Goal: Transaction & Acquisition: Obtain resource

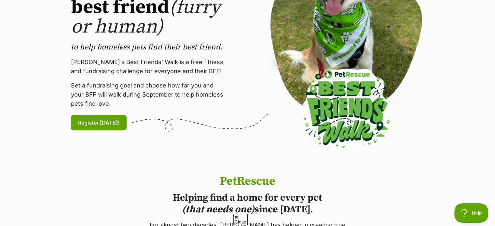
scroll to position [33, 0]
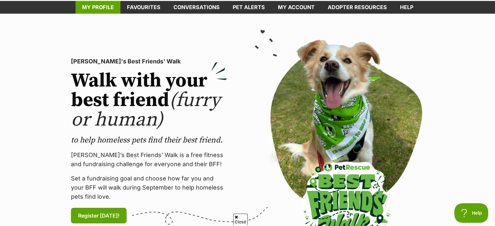
click at [100, 11] on link "My profile" at bounding box center [97, 7] width 45 height 13
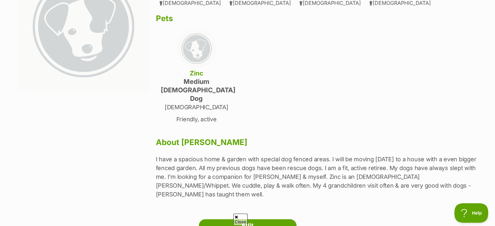
scroll to position [130, 0]
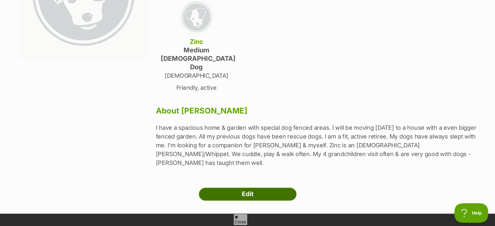
click at [247, 188] on link "Edit" at bounding box center [248, 194] width 98 height 13
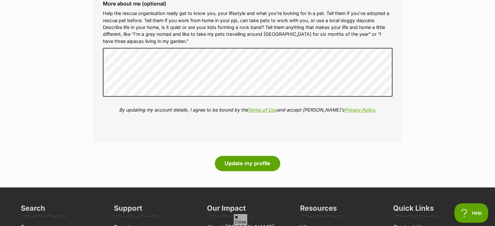
scroll to position [911, 0]
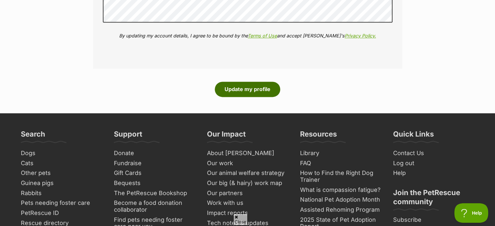
click at [233, 89] on button "Update my profile" at bounding box center [247, 89] width 65 height 15
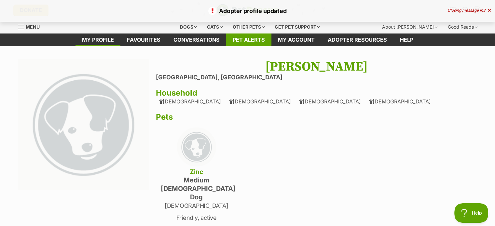
click at [237, 35] on link "Pet alerts" at bounding box center [248, 39] width 45 height 13
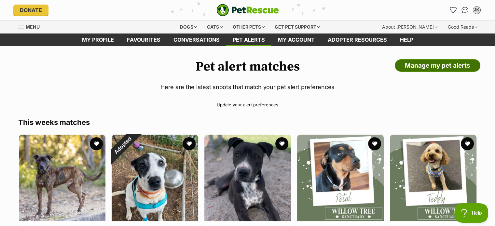
click at [432, 63] on link "Manage my pet alerts" at bounding box center [437, 65] width 86 height 13
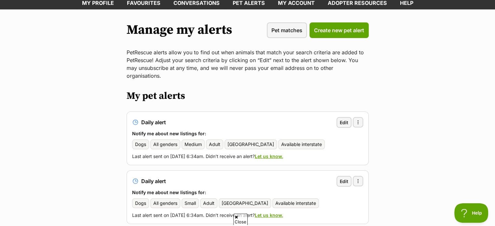
scroll to position [98, 0]
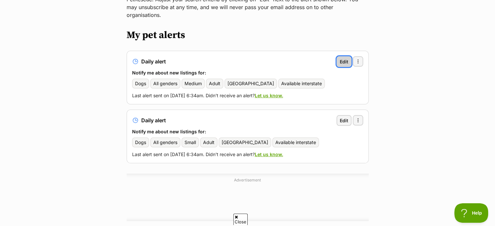
click at [341, 58] on span "Edit" at bounding box center [343, 61] width 8 height 7
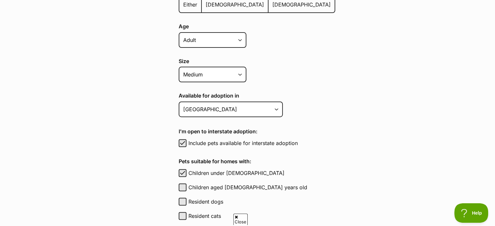
scroll to position [228, 0]
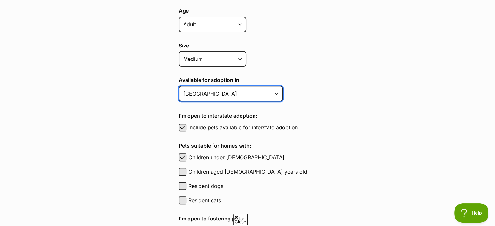
click at [277, 89] on select "Australian Capital Territory New South Wales Northern Territory Queensland Sout…" at bounding box center [231, 94] width 104 height 16
click at [179, 86] on select "Australian Capital Territory New South Wales Northern Territory Queensland Sout…" at bounding box center [231, 94] width 104 height 16
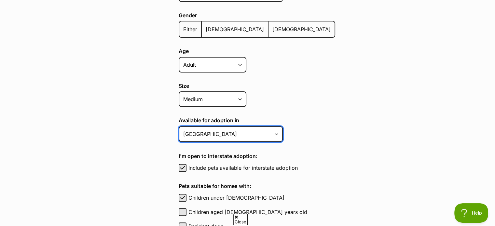
scroll to position [195, 0]
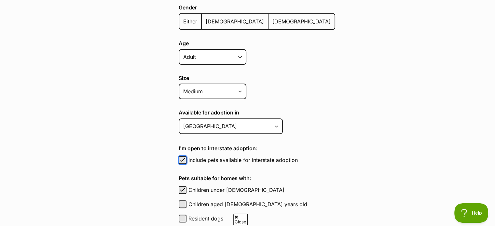
click at [180, 157] on span "button" at bounding box center [182, 160] width 7 height 8
checkbox input "false"
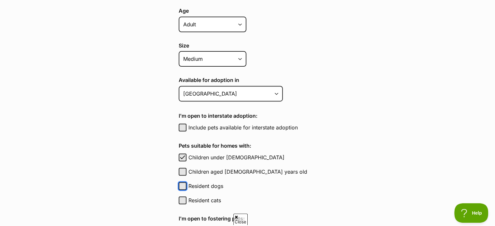
click at [182, 182] on button "Resident dogs" at bounding box center [183, 186] width 8 height 8
checkbox input "true"
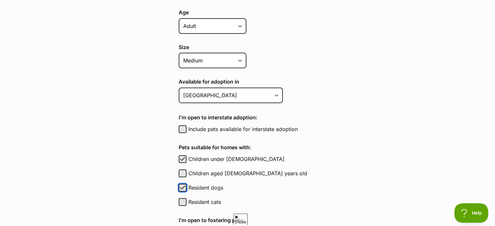
scroll to position [195, 0]
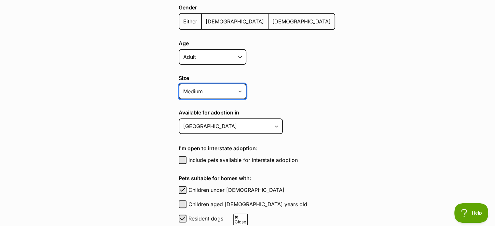
click at [239, 90] on select "Small Medium Large All sizes" at bounding box center [213, 92] width 68 height 16
select select "small"
click at [179, 84] on select "Small Medium Large All sizes" at bounding box center [213, 92] width 68 height 16
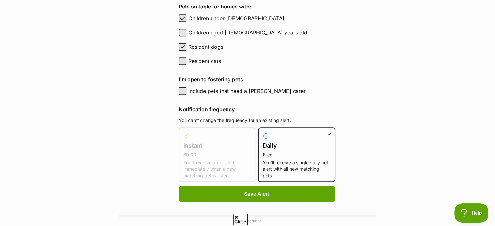
scroll to position [455, 0]
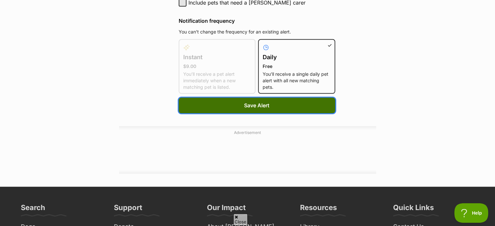
click at [244, 106] on span "Save Alert" at bounding box center [256, 105] width 25 height 8
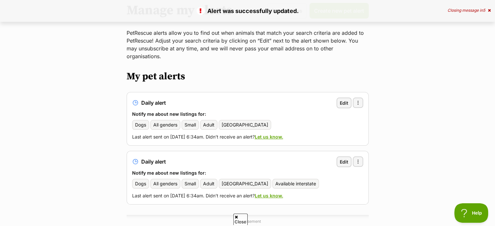
scroll to position [98, 0]
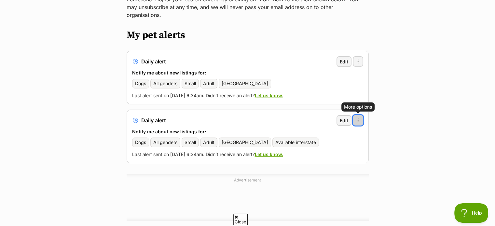
click at [360, 115] on button "More options" at bounding box center [358, 120] width 10 height 10
drag, startPoint x: 312, startPoint y: 127, endPoint x: 278, endPoint y: 24, distance: 108.8
click at [312, 133] on link "Delete alert" at bounding box center [326, 138] width 66 height 11
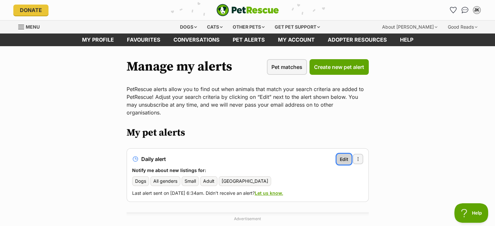
click at [343, 156] on span "Edit" at bounding box center [343, 159] width 8 height 7
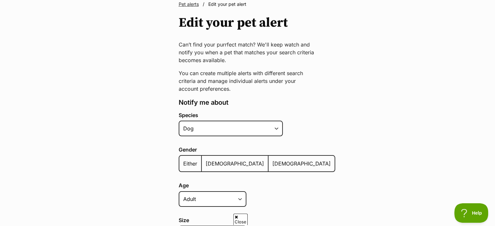
scroll to position [98, 0]
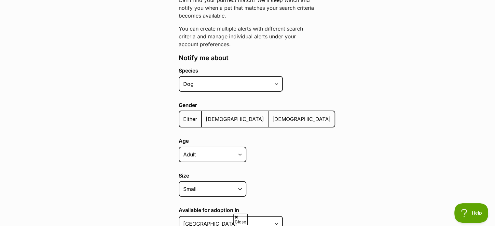
click at [191, 119] on span "Either" at bounding box center [190, 119] width 14 height 7
click at [183, 115] on input "Either" at bounding box center [183, 115] width 0 height 0
click at [297, 120] on div "Gender Either Male Female" at bounding box center [257, 116] width 156 height 28
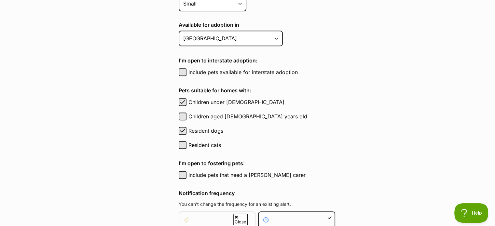
scroll to position [293, 0]
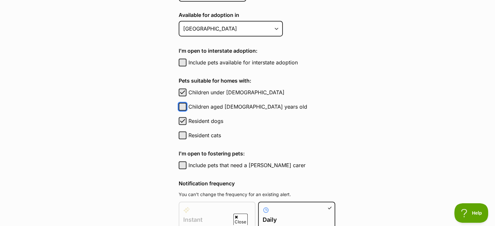
click at [183, 104] on button "Children aged 6 to 12 years old" at bounding box center [183, 107] width 8 height 8
checkbox input "true"
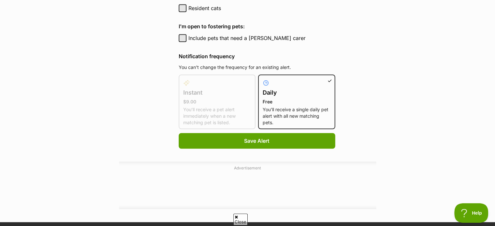
scroll to position [423, 0]
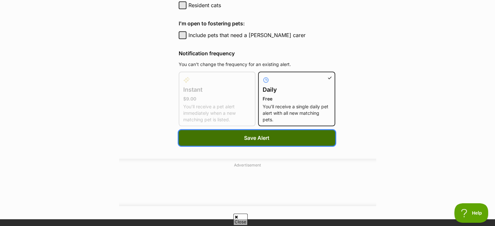
click at [232, 136] on button "Save Alert" at bounding box center [257, 138] width 156 height 16
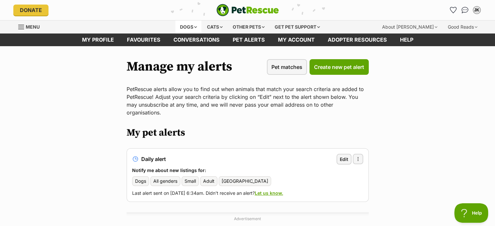
click at [181, 24] on div "Dogs" at bounding box center [188, 26] width 26 height 13
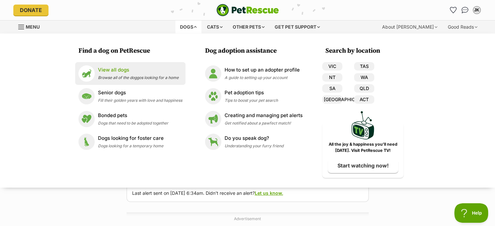
click at [112, 72] on p "View all dogs" at bounding box center [138, 69] width 81 height 7
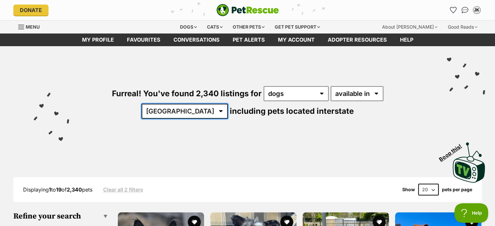
click at [228, 104] on select "[GEOGRAPHIC_DATA] [GEOGRAPHIC_DATA] [GEOGRAPHIC_DATA] [GEOGRAPHIC_DATA] [GEOGRA…" at bounding box center [184, 111] width 86 height 15
select select "QLD"
click at [228, 104] on select "[GEOGRAPHIC_DATA] [GEOGRAPHIC_DATA] [GEOGRAPHIC_DATA] [GEOGRAPHIC_DATA] [GEOGRA…" at bounding box center [184, 111] width 86 height 15
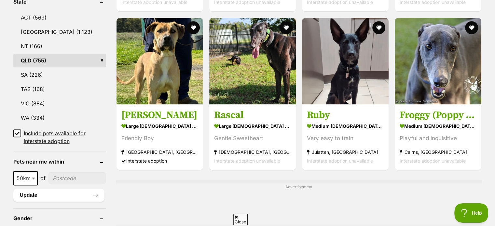
scroll to position [358, 0]
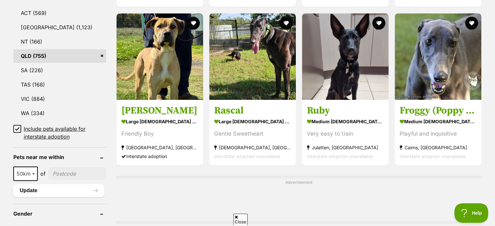
click at [19, 128] on icon at bounding box center [17, 128] width 5 height 5
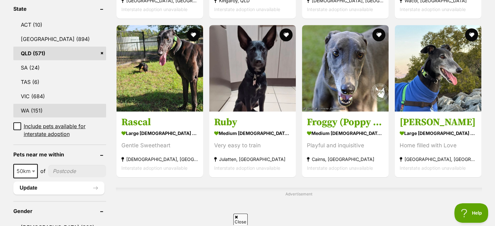
scroll to position [358, 0]
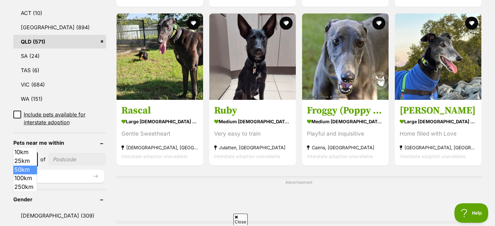
click at [29, 155] on span "50km" at bounding box center [25, 159] width 23 height 9
select select "100"
click at [67, 153] on input"] "postcode" at bounding box center [78, 159] width 56 height 12
type input"] "4870"
click at [27, 170] on button "Update" at bounding box center [58, 176] width 91 height 13
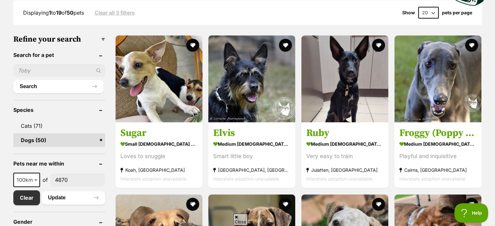
scroll to position [163, 0]
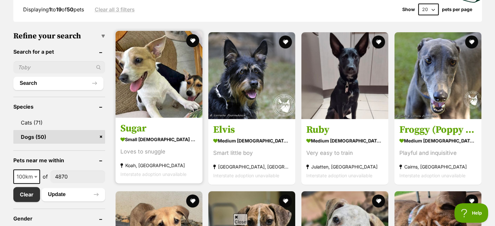
click at [145, 133] on h3 "Sugar" at bounding box center [158, 129] width 77 height 12
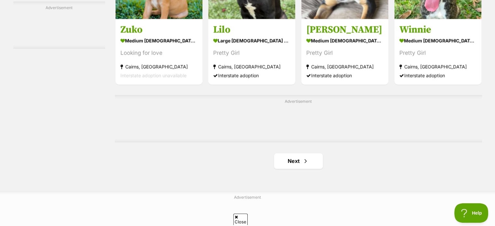
scroll to position [1073, 0]
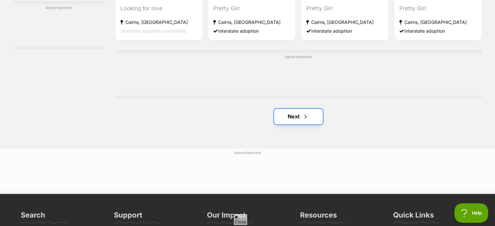
click at [293, 114] on link "Next" at bounding box center [298, 117] width 49 height 16
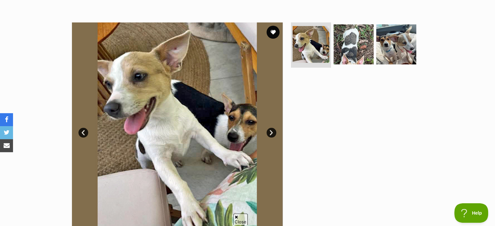
scroll to position [130, 0]
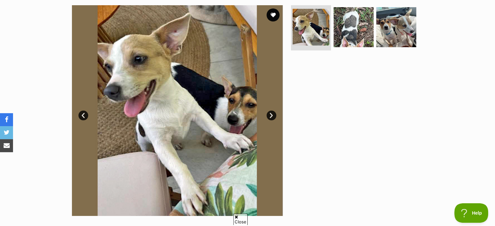
click at [270, 113] on link "Next" at bounding box center [271, 116] width 10 height 10
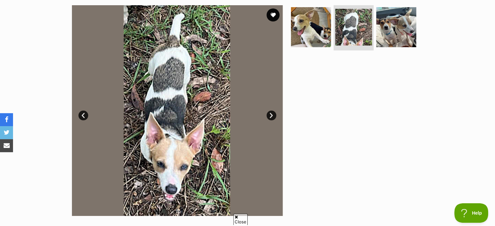
click at [270, 113] on link "Next" at bounding box center [271, 116] width 10 height 10
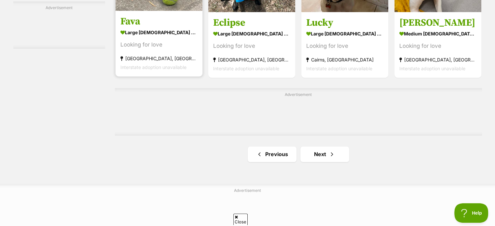
scroll to position [1041, 0]
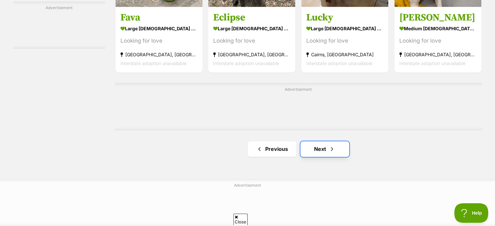
click at [312, 149] on link "Next" at bounding box center [324, 149] width 49 height 16
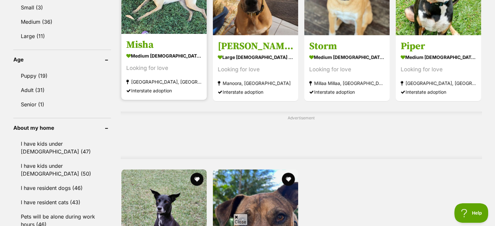
scroll to position [553, 0]
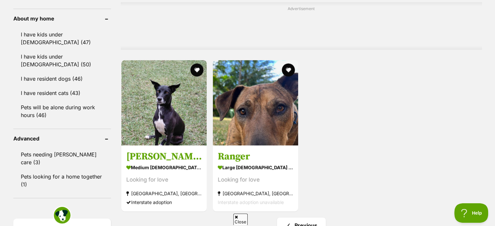
click at [104, 17] on header "About my home" at bounding box center [62, 19] width 98 height 6
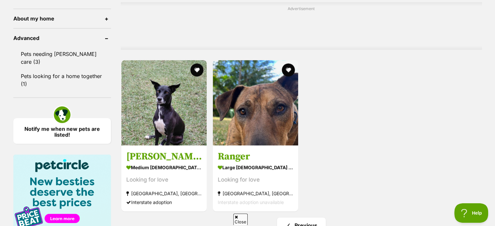
click at [104, 17] on header "About my home" at bounding box center [62, 19] width 98 height 6
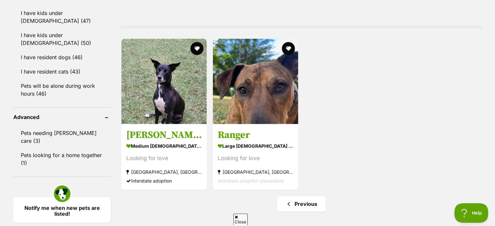
scroll to position [455, 0]
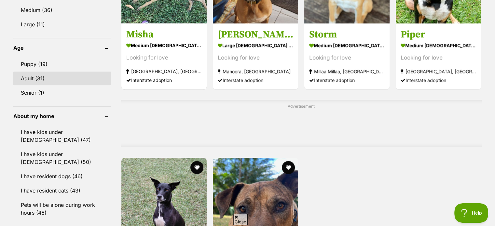
click at [30, 78] on link "Adult (31)" at bounding box center [62, 79] width 98 height 14
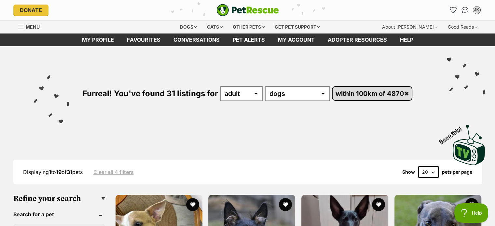
click at [405, 91] on link "within 100km of 4870" at bounding box center [371, 93] width 79 height 13
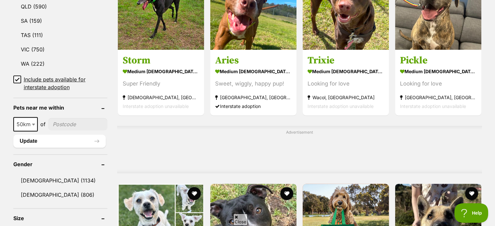
scroll to position [423, 0]
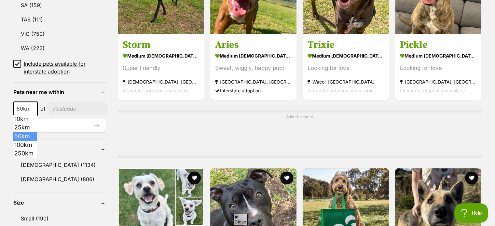
click at [32, 108] on b at bounding box center [33, 109] width 3 height 2
select select "250"
click at [74, 105] on input"] "postcode" at bounding box center [79, 108] width 56 height 12
type input"] "4870"
click at [46, 124] on button "Update" at bounding box center [59, 125] width 92 height 13
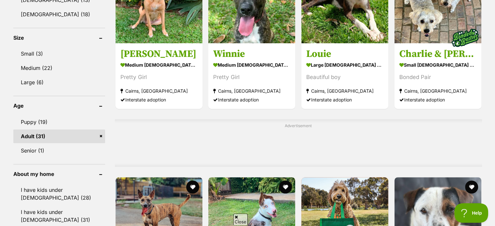
scroll to position [423, 0]
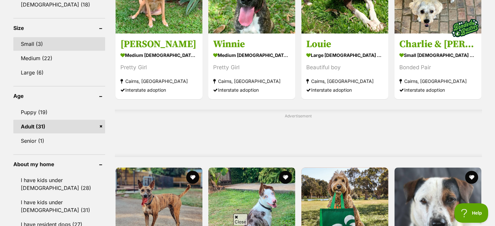
click at [22, 42] on link "Small (3)" at bounding box center [59, 44] width 92 height 14
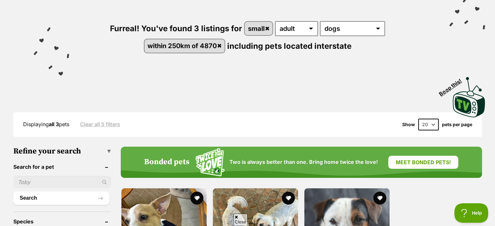
scroll to position [195, 0]
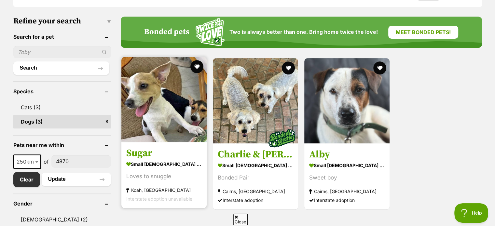
click at [137, 157] on h3 "Sugar" at bounding box center [163, 153] width 75 height 12
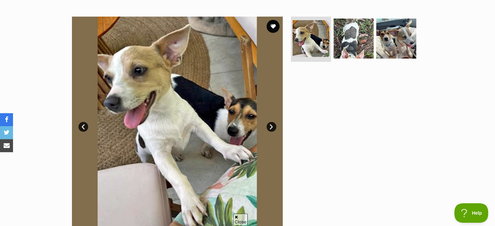
scroll to position [130, 0]
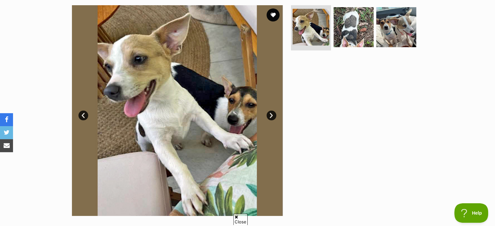
click at [271, 114] on link "Next" at bounding box center [271, 116] width 10 height 10
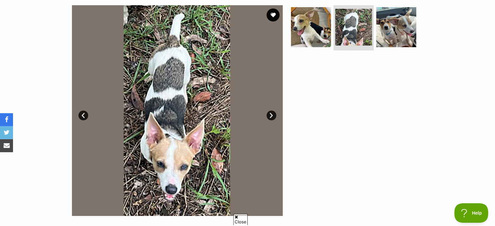
click at [271, 114] on link "Next" at bounding box center [271, 116] width 10 height 10
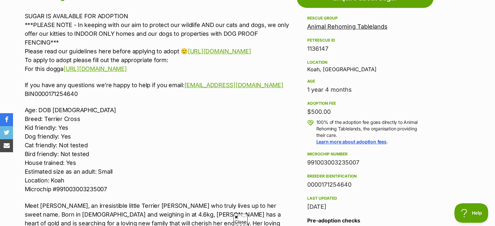
scroll to position [455, 0]
